Goal: Check status: Check status

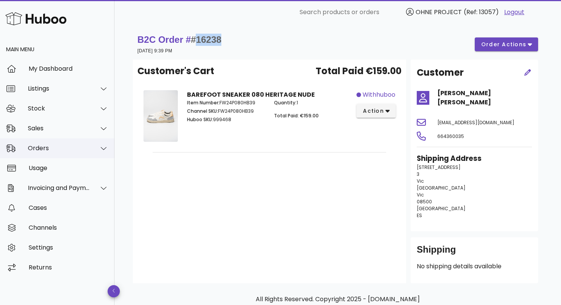
click at [70, 151] on div "Orders" at bounding box center [59, 147] width 62 height 7
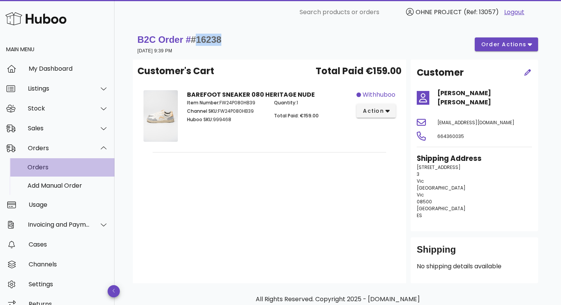
click at [60, 172] on div "Orders" at bounding box center [67, 167] width 81 height 16
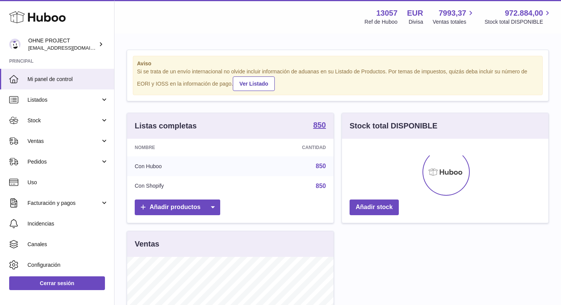
scroll to position [119, 207]
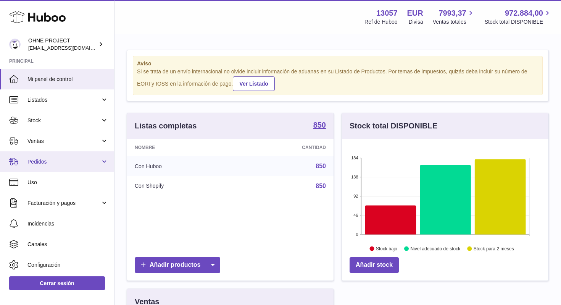
click at [68, 164] on span "Pedidos" at bounding box center [63, 161] width 73 height 7
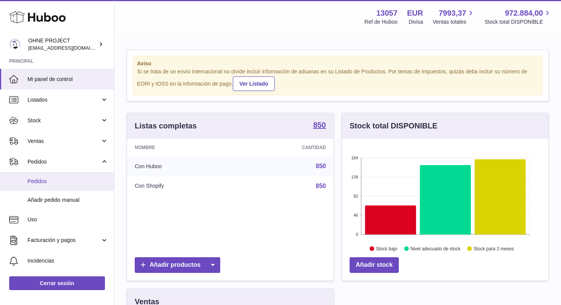
click at [54, 186] on link "Pedidos" at bounding box center [57, 181] width 114 height 19
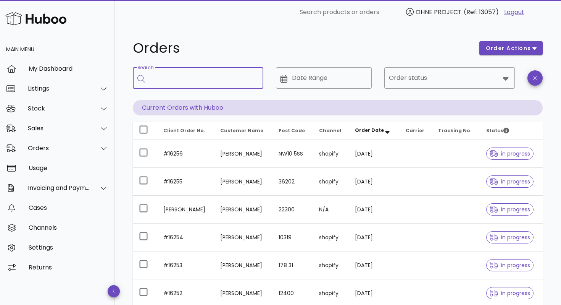
click at [165, 73] on input "Search" at bounding box center [204, 78] width 108 height 12
type input "****"
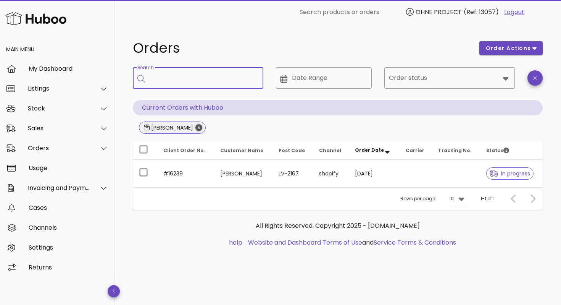
click at [195, 126] on icon "Close" at bounding box center [198, 127] width 7 height 7
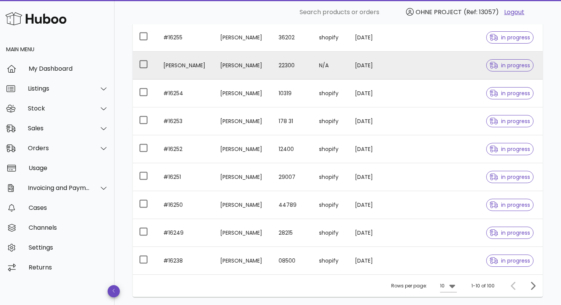
scroll to position [176, 0]
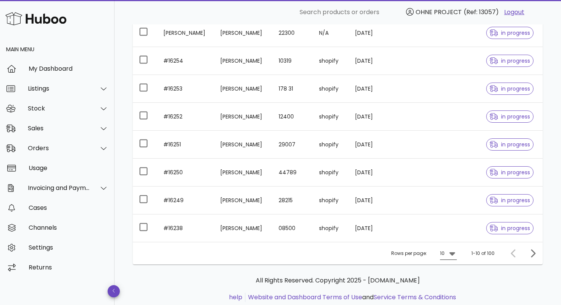
click at [455, 253] on icon at bounding box center [452, 253] width 6 height 3
click at [452, 286] on div "50" at bounding box center [451, 287] width 8 height 7
